Goal: Transaction & Acquisition: Book appointment/travel/reservation

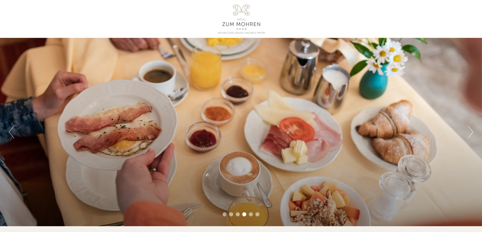
click at [229, 14] on div at bounding box center [241, 19] width 282 height 33
click at [236, 13] on div at bounding box center [241, 19] width 282 height 33
click at [244, 28] on div at bounding box center [241, 19] width 282 height 33
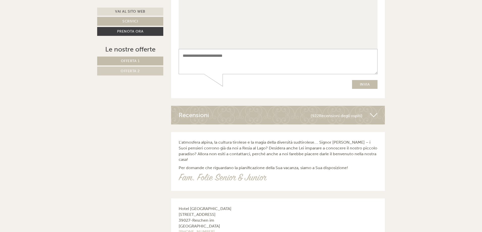
scroll to position [1821, 0]
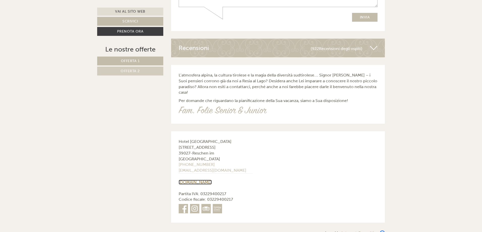
click at [200, 180] on link "[DOMAIN_NAME]" at bounding box center [195, 182] width 33 height 5
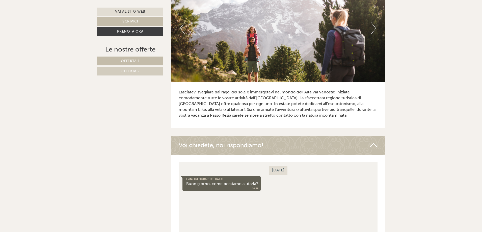
scroll to position [1639, 0]
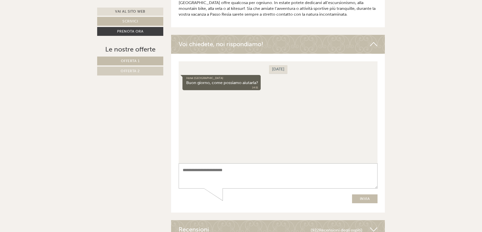
click at [225, 170] on textarea at bounding box center [277, 175] width 199 height 25
type textarea "**********"
click at [368, 198] on button "Invia" at bounding box center [365, 198] width 26 height 9
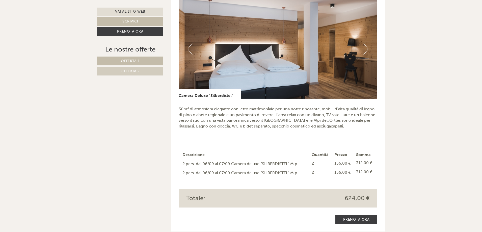
scroll to position [656, 0]
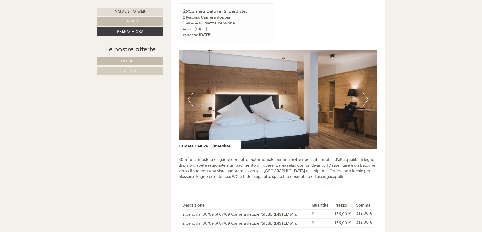
click at [365, 93] on button "Next" at bounding box center [365, 99] width 5 height 13
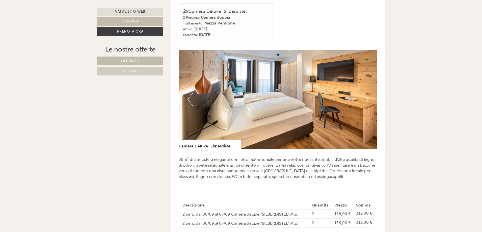
click at [365, 93] on button "Next" at bounding box center [365, 99] width 5 height 13
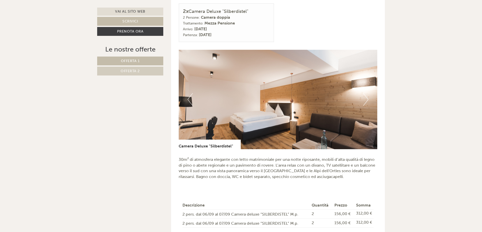
click at [365, 93] on button "Next" at bounding box center [365, 99] width 5 height 13
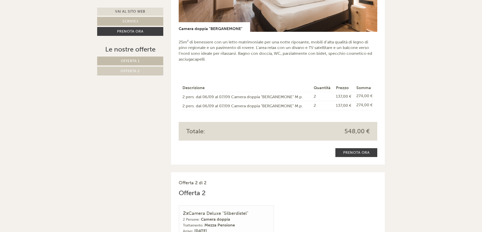
scroll to position [378, 0]
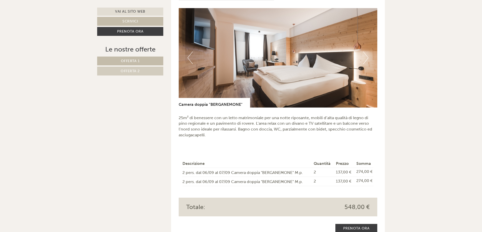
click at [364, 51] on button "Next" at bounding box center [365, 57] width 5 height 13
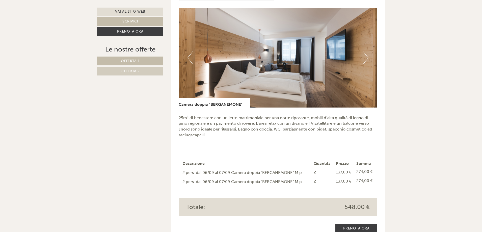
click at [364, 51] on button "Next" at bounding box center [365, 57] width 5 height 13
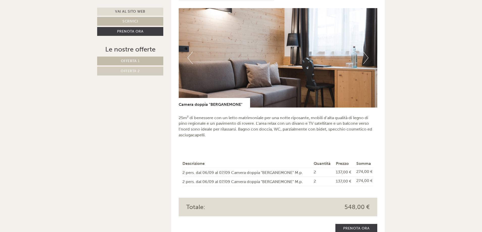
click at [364, 51] on button "Next" at bounding box center [365, 57] width 5 height 13
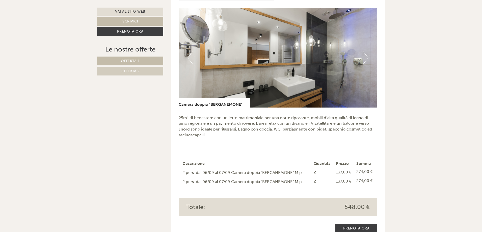
click at [364, 51] on button "Next" at bounding box center [365, 57] width 5 height 13
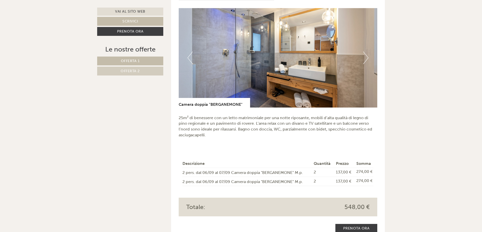
click at [364, 51] on button "Next" at bounding box center [365, 57] width 5 height 13
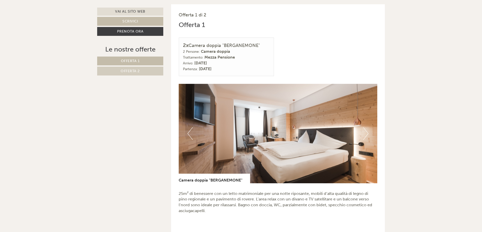
scroll to position [227, 0]
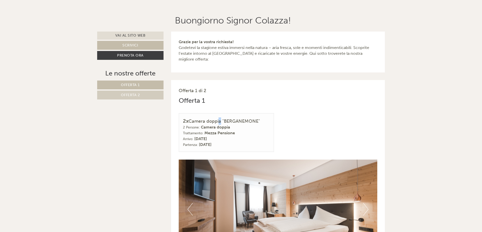
drag, startPoint x: 218, startPoint y: 117, endPoint x: 231, endPoint y: 115, distance: 12.2
click at [219, 117] on div "2x Camera doppia "BERGANEMONE"" at bounding box center [226, 120] width 87 height 7
click at [251, 117] on div "2x Camera doppia "BERGANEMONE"" at bounding box center [226, 120] width 87 height 7
click at [224, 136] on div "Arrivo: [DATE] Partenza: [DATE]" at bounding box center [226, 142] width 87 height 12
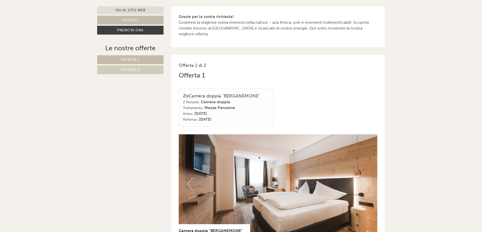
scroll to position [328, 0]
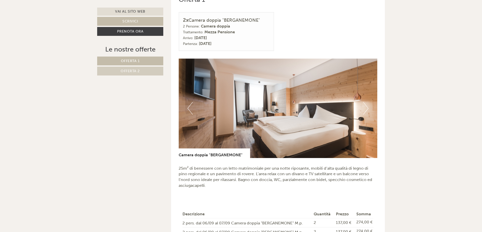
click at [229, 148] on div "Camera doppia "BERGANEMONE"" at bounding box center [214, 153] width 71 height 10
click at [363, 102] on button "Next" at bounding box center [365, 108] width 5 height 13
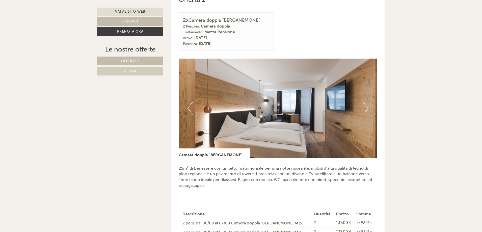
click at [364, 102] on button "Next" at bounding box center [365, 108] width 5 height 13
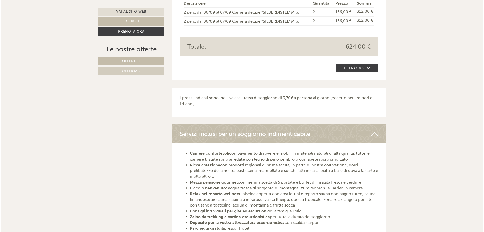
scroll to position [757, 0]
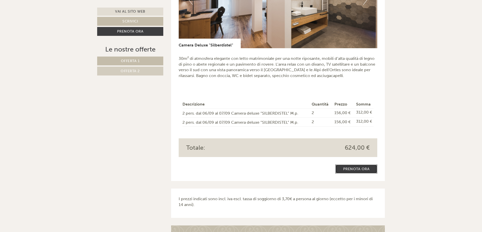
click at [358, 166] on link "Prenota ora" at bounding box center [356, 168] width 42 height 9
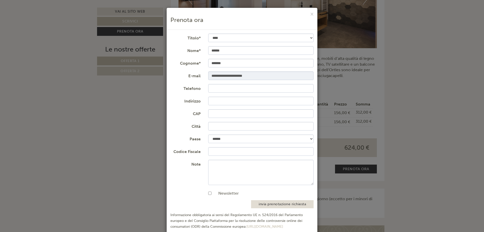
scroll to position [22, 0]
click at [227, 89] on input "Telefono" at bounding box center [261, 88] width 106 height 9
type input "**********"
click at [234, 100] on input "Indirizzo" at bounding box center [261, 101] width 106 height 9
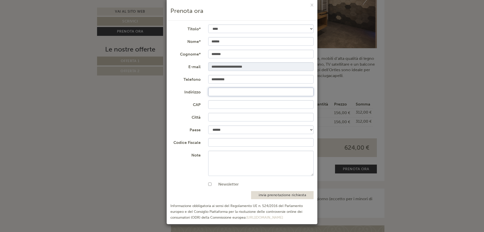
scroll to position [0, 0]
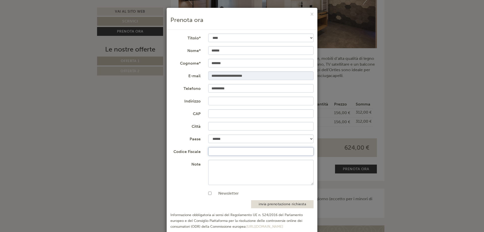
click at [221, 148] on input "Codice Fiscale" at bounding box center [261, 151] width 106 height 9
type input "**********"
click at [221, 101] on input "Indirizzo" at bounding box center [261, 101] width 106 height 9
type input "**********"
type input "*****"
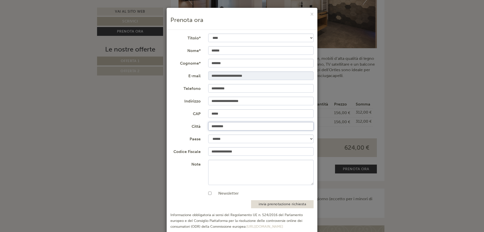
type input "*********"
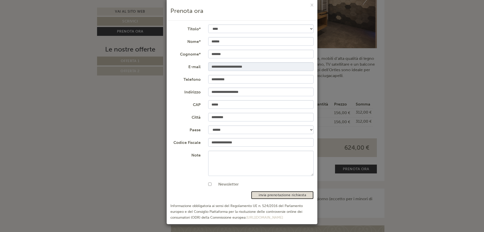
click at [278, 194] on button "invia prenotazione richiesta" at bounding box center [282, 195] width 63 height 8
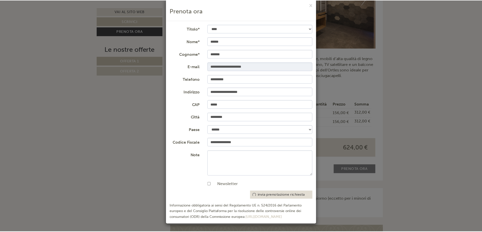
scroll to position [0, 0]
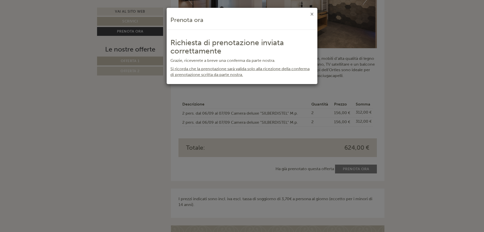
click at [311, 14] on button "×" at bounding box center [311, 13] width 3 height 5
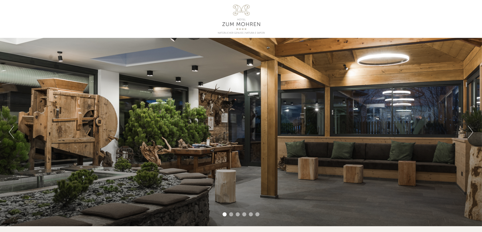
drag, startPoint x: 216, startPoint y: 24, endPoint x: 263, endPoint y: 25, distance: 46.4
click at [263, 25] on div at bounding box center [241, 19] width 282 height 33
click at [257, 24] on div at bounding box center [241, 19] width 282 height 33
click at [256, 24] on div at bounding box center [241, 19] width 282 height 33
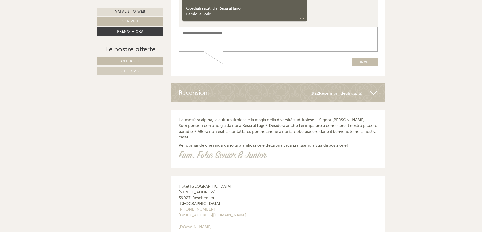
scroll to position [1821, 0]
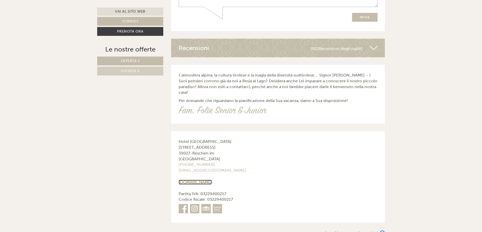
click at [194, 180] on link "[DOMAIN_NAME]" at bounding box center [195, 182] width 33 height 5
